Goal: Task Accomplishment & Management: Manage account settings

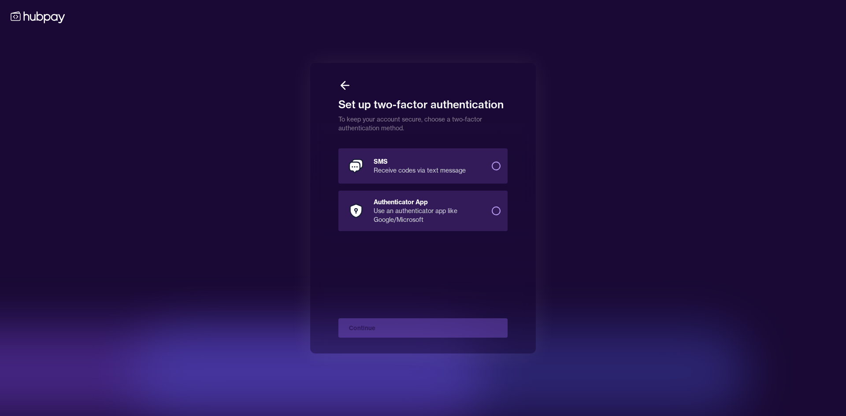
click at [370, 167] on button "SMS Receive codes via text message" at bounding box center [496, 166] width 9 height 9
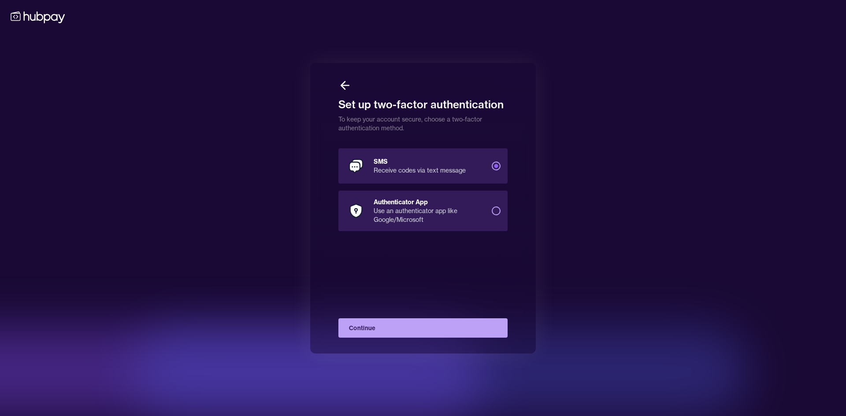
click at [370, 314] on button "Continue" at bounding box center [422, 328] width 169 height 19
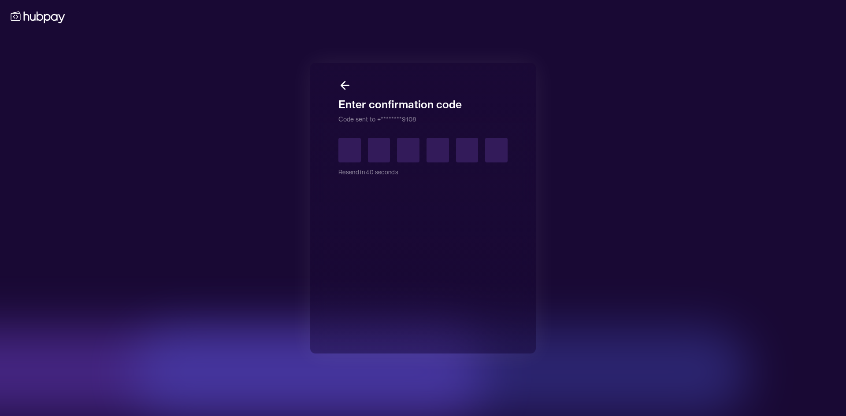
type input "*"
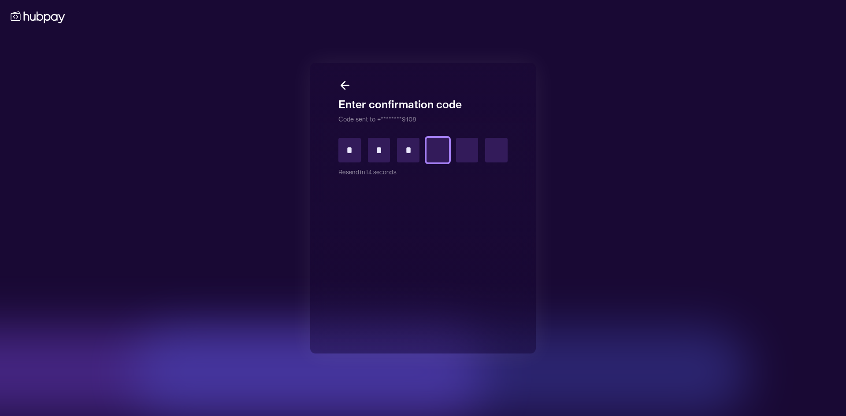
type input "*"
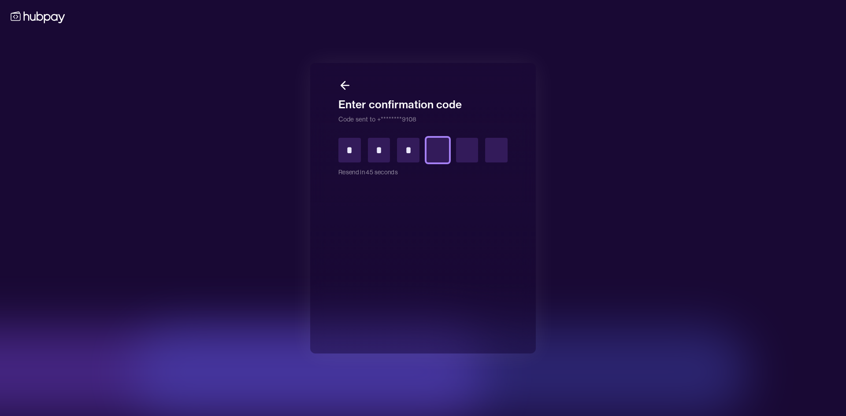
type input "*"
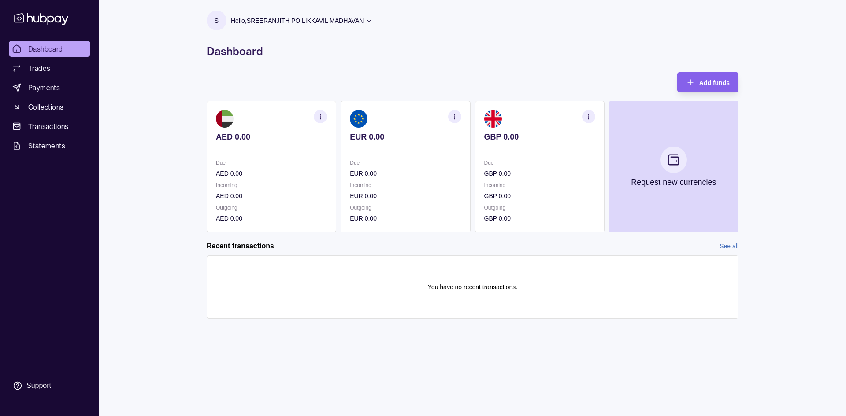
click at [177, 86] on div "Dashboard Trades Payments Collections Transactions Statements Support S Hello, …" at bounding box center [423, 208] width 846 height 416
drag, startPoint x: 209, startPoint y: 52, endPoint x: 275, endPoint y: 52, distance: 66.1
click at [275, 52] on h1 "Dashboard" at bounding box center [473, 51] width 532 height 14
click at [263, 51] on h1 "Dashboard" at bounding box center [473, 51] width 532 height 14
drag, startPoint x: 208, startPoint y: 51, endPoint x: 262, endPoint y: 51, distance: 54.2
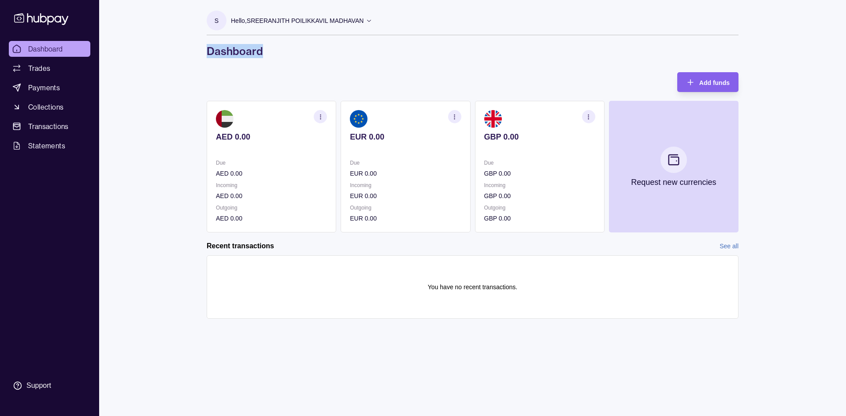
click at [262, 51] on h1 "Dashboard" at bounding box center [473, 51] width 532 height 14
click at [202, 51] on div "S Hello, SREERANJITH POILIKKAVIL MADHAVAN G S M Shipping And Cargo LLC Account …" at bounding box center [472, 168] width 567 height 337
drag, startPoint x: 209, startPoint y: 50, endPoint x: 260, endPoint y: 53, distance: 51.2
click at [260, 53] on h1 "Dashboard" at bounding box center [473, 51] width 532 height 14
click at [204, 55] on div "S Hello, SREERANJITH POILIKKAVIL MADHAVAN G S M Shipping And Cargo LLC Account …" at bounding box center [472, 168] width 567 height 337
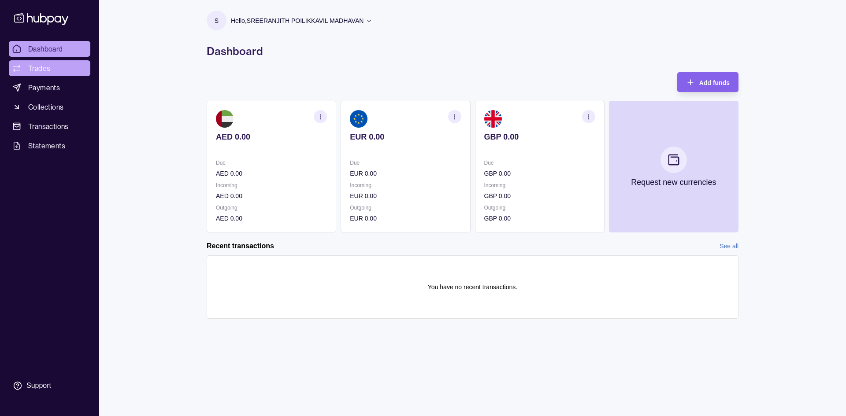
click at [41, 67] on span "Trades" at bounding box center [39, 68] width 22 height 11
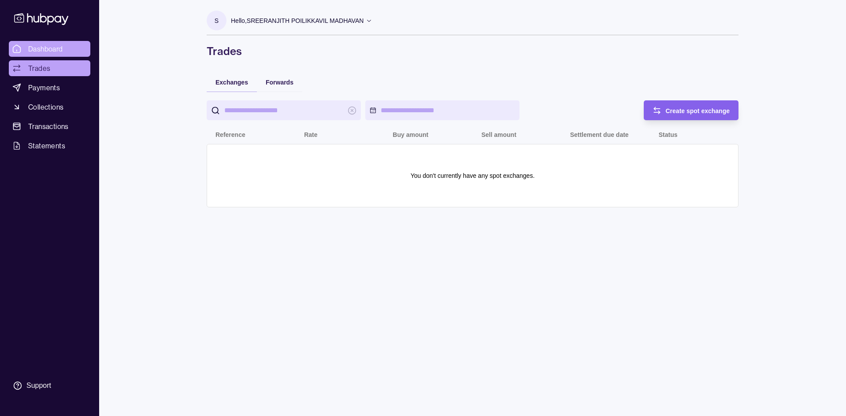
click at [43, 52] on span "Dashboard" at bounding box center [45, 49] width 35 height 11
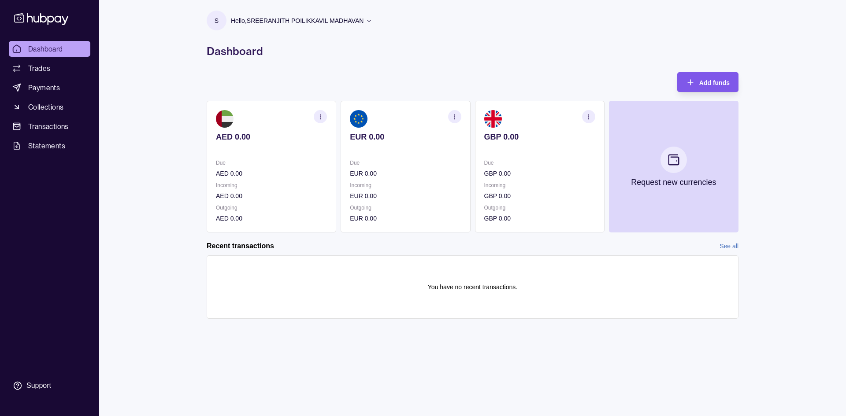
click at [370, 78] on div "Add funds" at bounding box center [714, 82] width 30 height 11
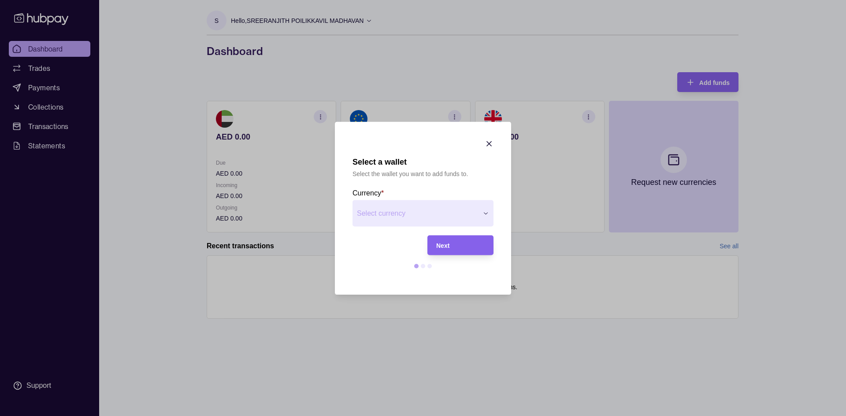
click at [370, 314] on div "Select a wallet Select the wallet you want to add funds to. Currency * Select c…" at bounding box center [423, 416] width 846 height 0
click at [370, 245] on div "Next" at bounding box center [460, 245] width 48 height 11
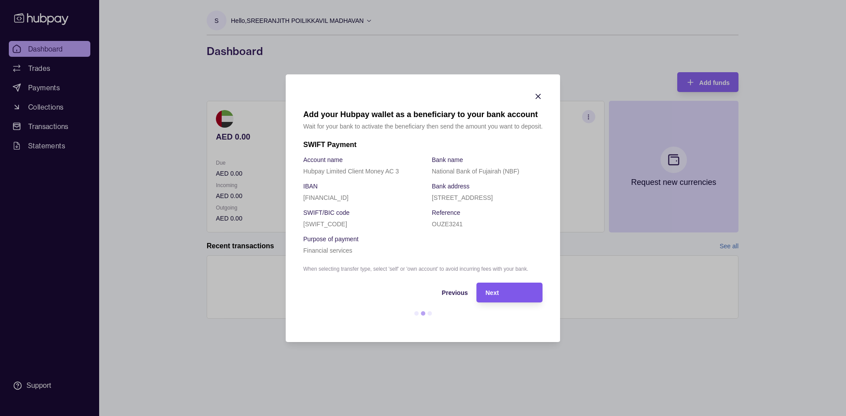
click at [370, 289] on div "Next" at bounding box center [510, 292] width 48 height 11
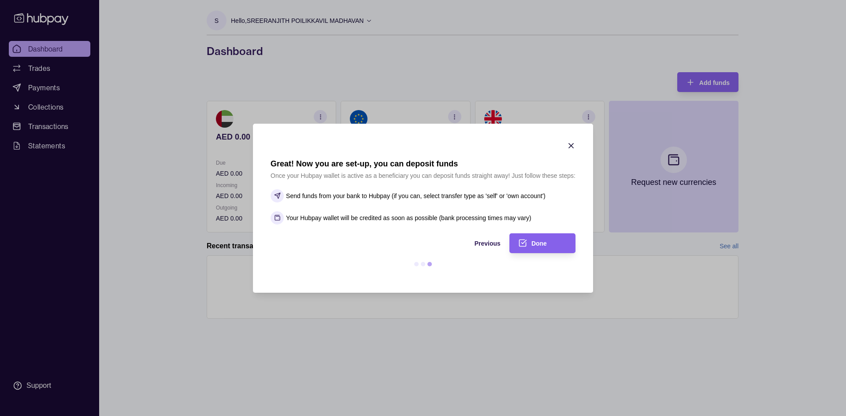
click at [370, 145] on icon "button" at bounding box center [571, 145] width 9 height 9
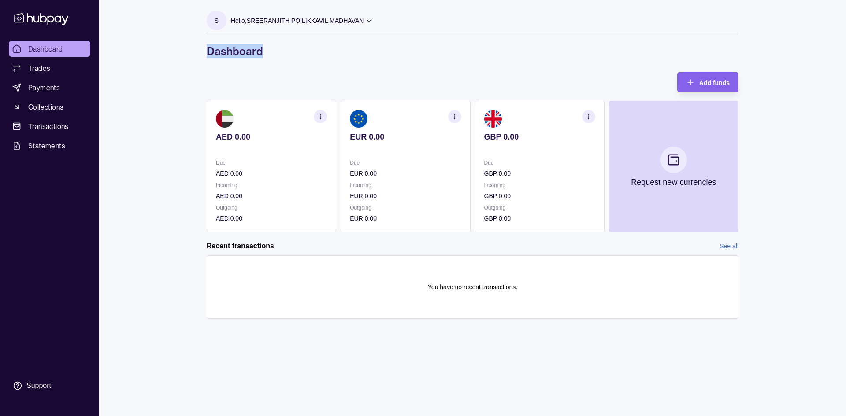
drag, startPoint x: 209, startPoint y: 51, endPoint x: 275, endPoint y: 52, distance: 66.1
click at [275, 52] on h1 "Dashboard" at bounding box center [473, 51] width 532 height 14
click at [198, 53] on div "S Hello, SREERANJITH POILIKKAVIL MADHAVAN G S M Shipping And Cargo LLC Account …" at bounding box center [472, 168] width 567 height 337
click at [208, 50] on h1 "Dashboard" at bounding box center [473, 51] width 532 height 14
click at [41, 141] on span "Statements" at bounding box center [46, 146] width 37 height 11
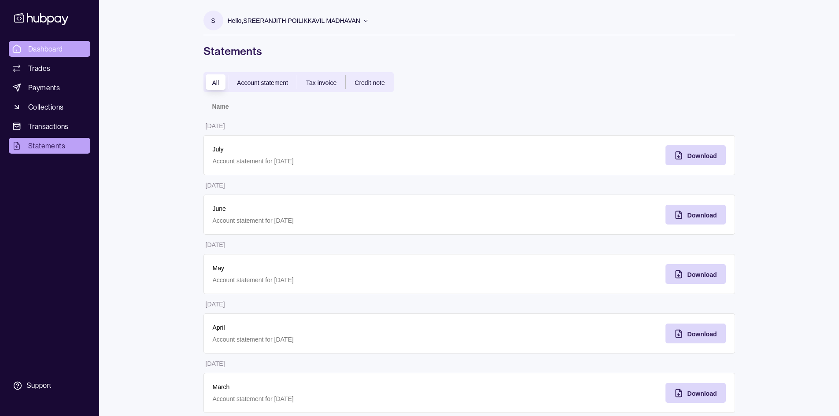
click at [40, 44] on span "Dashboard" at bounding box center [45, 49] width 35 height 11
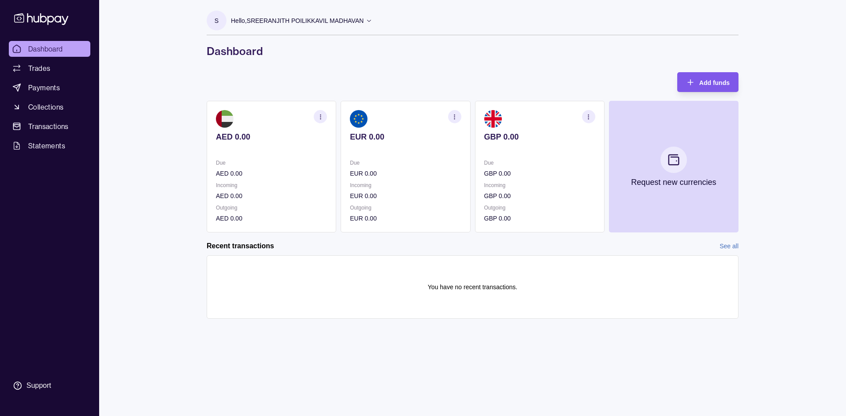
click at [370, 86] on span "Add funds" at bounding box center [714, 82] width 30 height 7
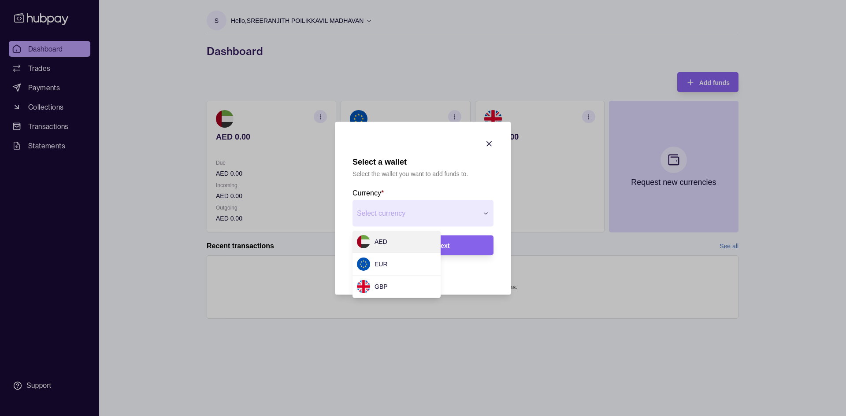
click at [370, 314] on div "Select a wallet Select the wallet you want to add funds to. Currency * Select c…" at bounding box center [423, 416] width 846 height 0
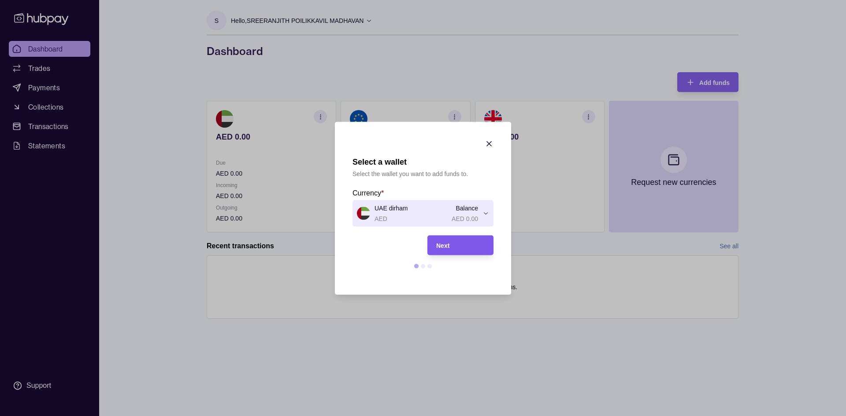
click at [370, 247] on div "Next" at bounding box center [460, 245] width 48 height 11
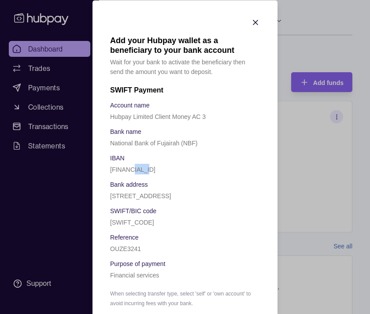
drag, startPoint x: 135, startPoint y: 171, endPoint x: 152, endPoint y: 174, distance: 17.9
click at [152, 174] on div "Account name Hubpay Limited Client Money AC 3 Bank name National Bank of Fujair…" at bounding box center [185, 189] width 150 height 181
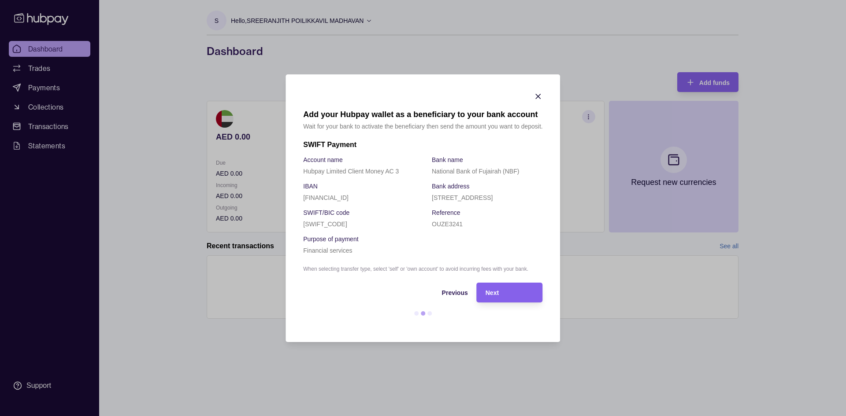
click at [370, 98] on section "Add your Hubpay wallet as a beneficiary to your bank account Wait for your bank…" at bounding box center [423, 208] width 274 height 268
click at [370, 99] on icon "button" at bounding box center [538, 96] width 9 height 9
